Goal: Check status: Check status

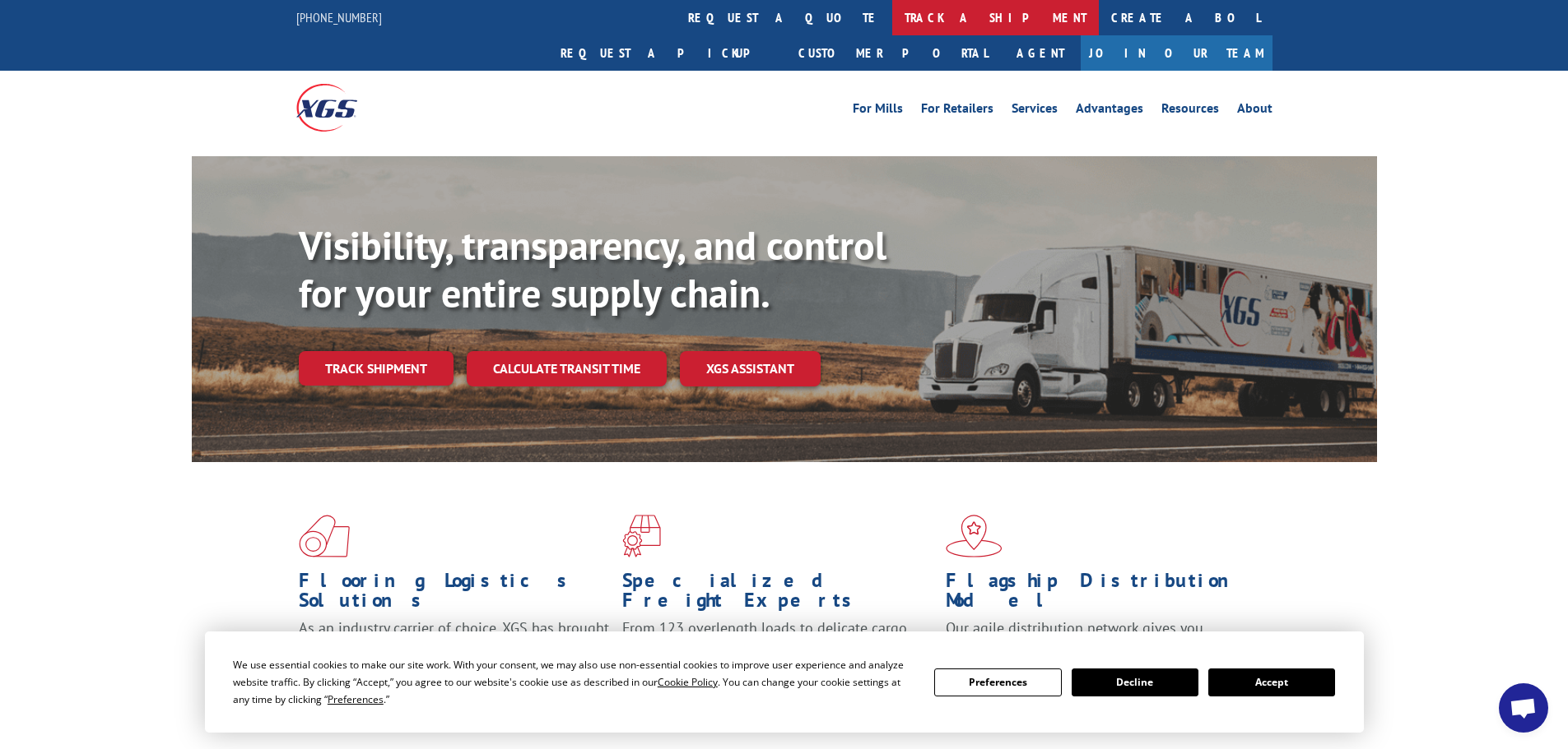
click at [892, 22] on link "track a shipment" at bounding box center [995, 17] width 207 height 36
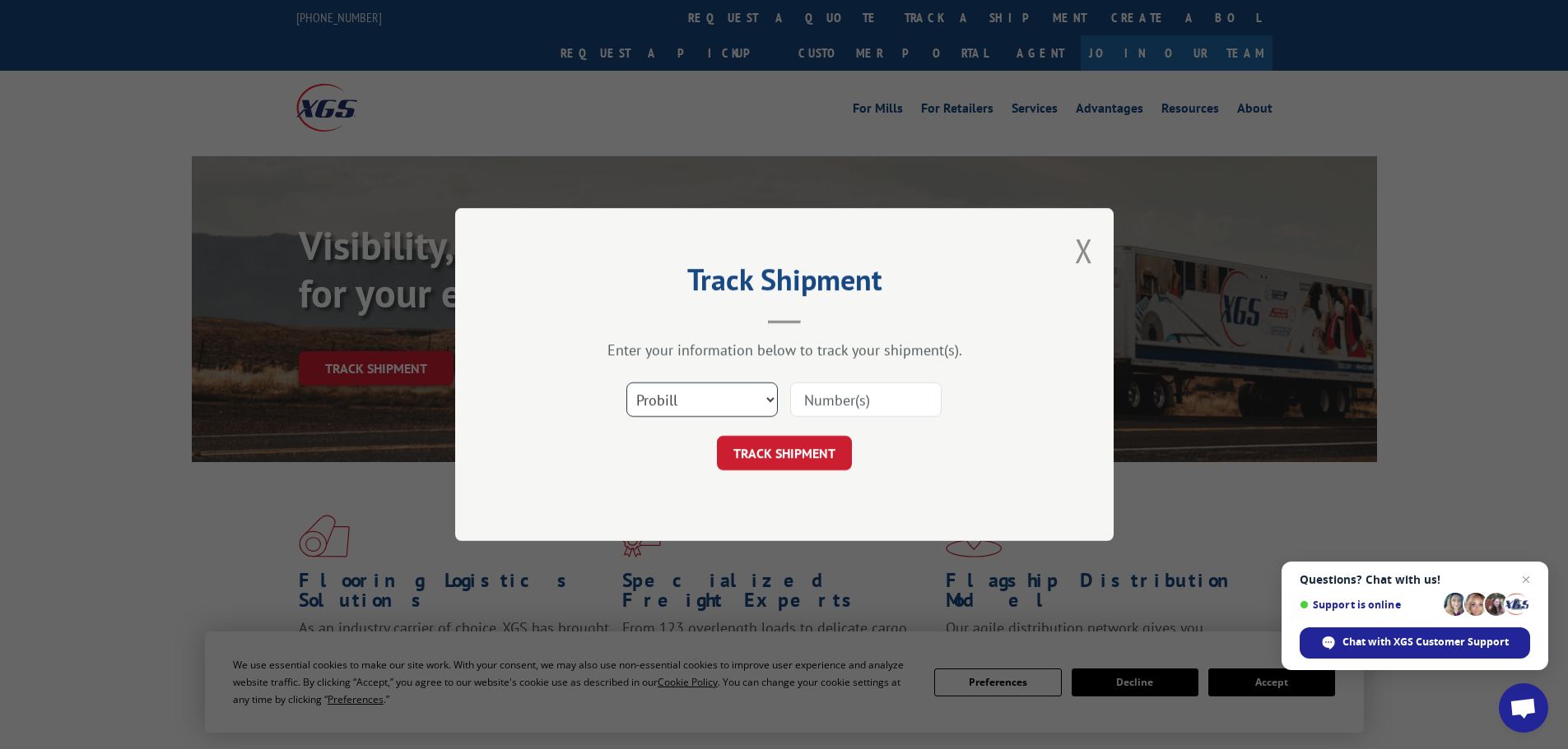
click at [701, 404] on select "Select category... Probill BOL PO" at bounding box center [702, 400] width 152 height 35
select select "bol"
click at [626, 383] on select "Select category... Probill BOL PO" at bounding box center [702, 400] width 152 height 35
click at [825, 406] on input at bounding box center [866, 400] width 152 height 35
paste input "6019932"
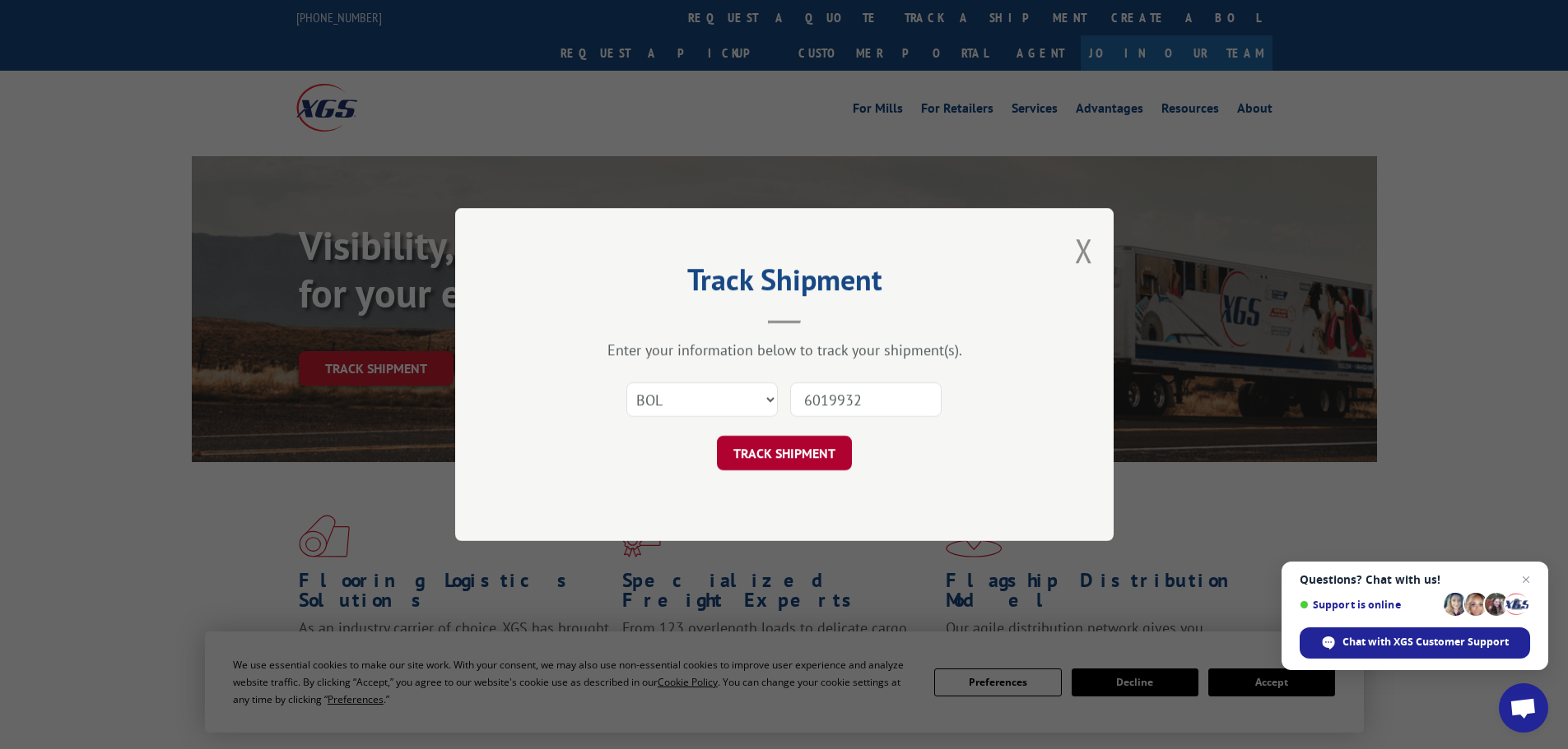
type input "6019932"
click at [822, 465] on button "TRACK SHIPMENT" at bounding box center [784, 453] width 135 height 35
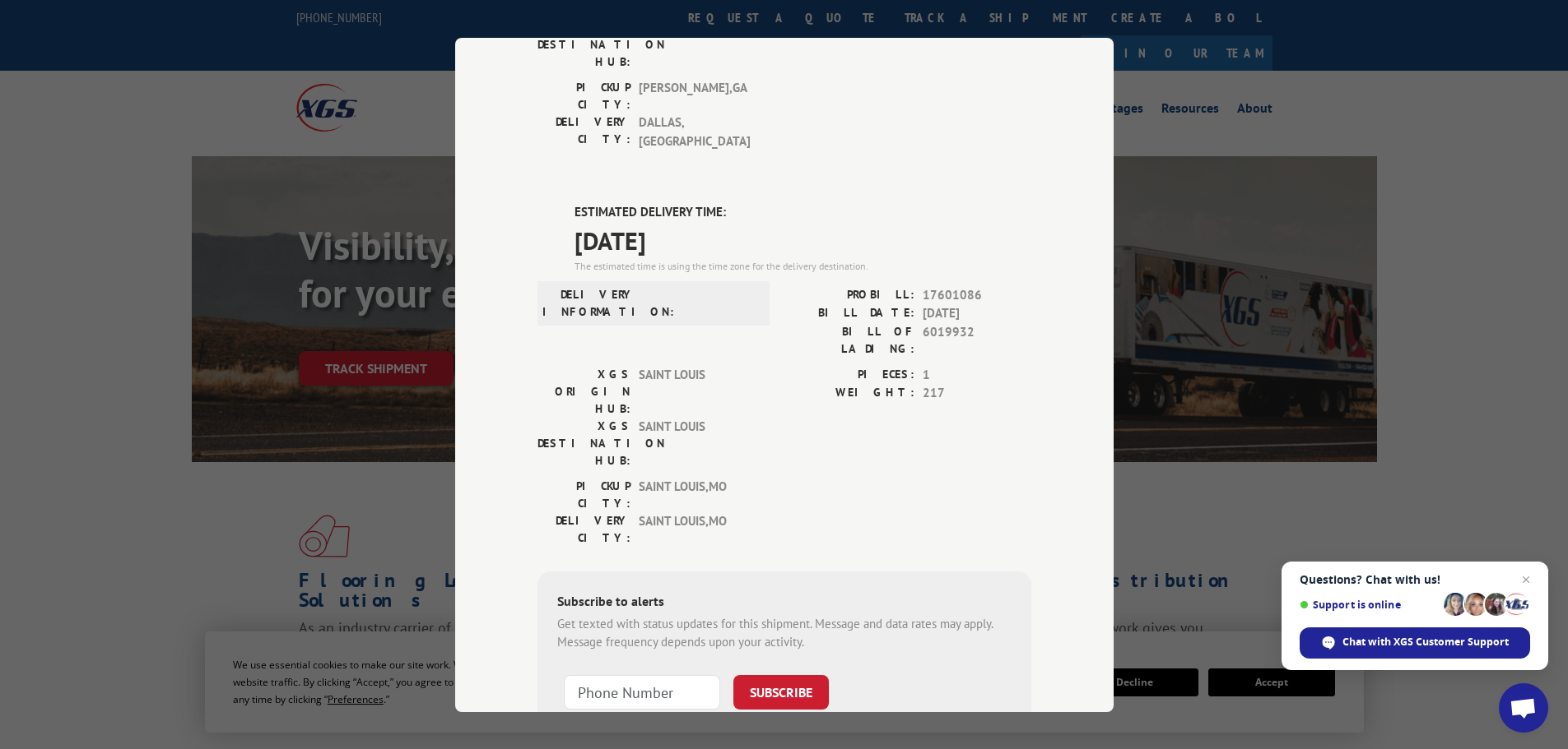
scroll to position [335, 0]
drag, startPoint x: 101, startPoint y: 536, endPoint x: 397, endPoint y: 33, distance: 583.6
click at [111, 522] on div "Track Shipment DELIVERED DELIVERY INFORMATION: [DATE] 09:27 am Lupe N PROBILL: …" at bounding box center [784, 374] width 1568 height 749
click at [1321, 272] on div "Track Shipment DELIVERED DELIVERY INFORMATION: [DATE] 09:27 am Lupe N PROBILL: …" at bounding box center [784, 374] width 1568 height 749
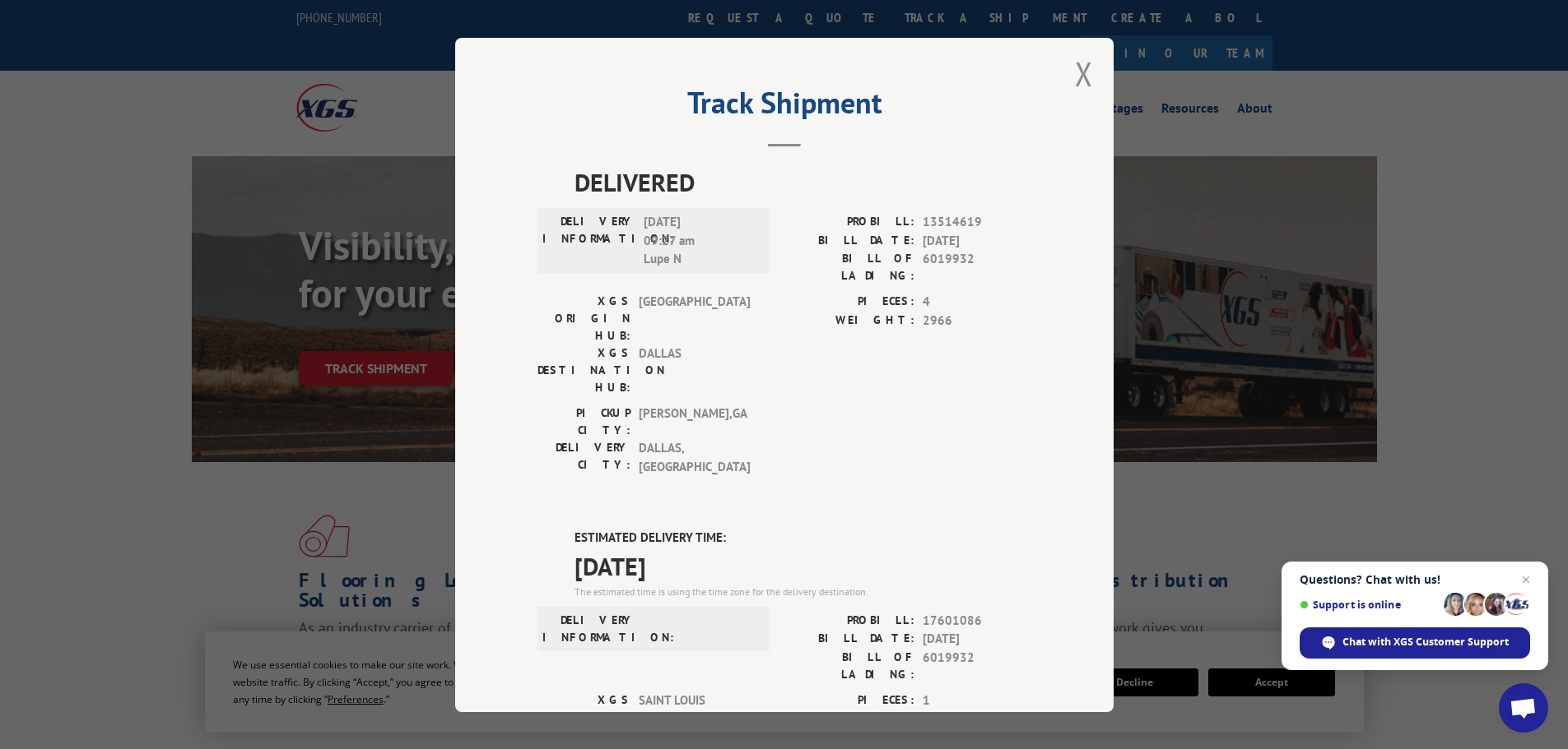
scroll to position [0, 0]
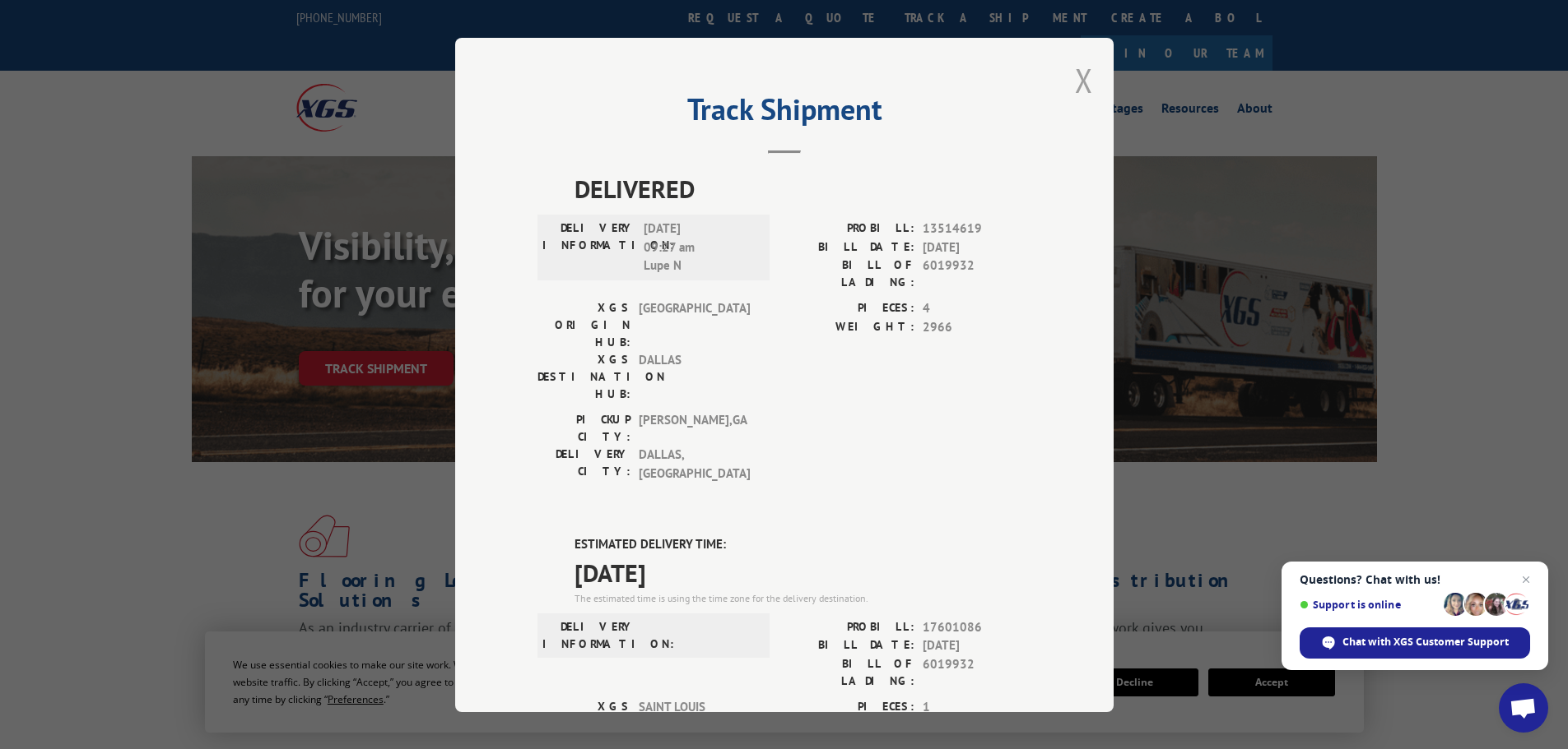
click at [1075, 89] on button "Close modal" at bounding box center [1084, 80] width 18 height 44
